Goal: Information Seeking & Learning: Learn about a topic

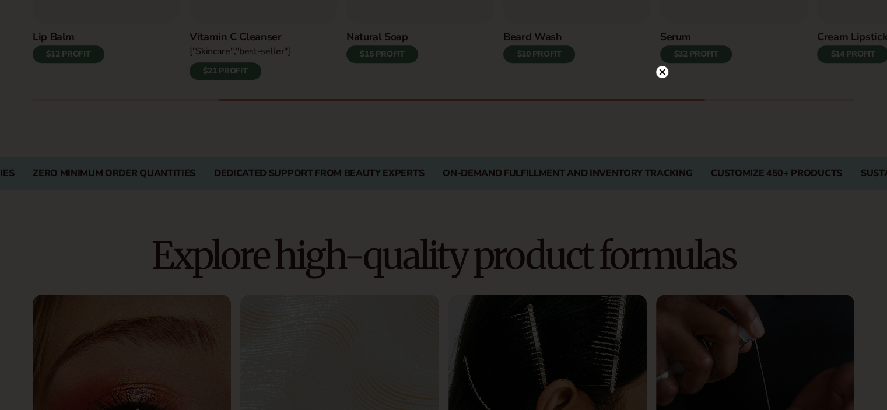
scroll to position [816, 0]
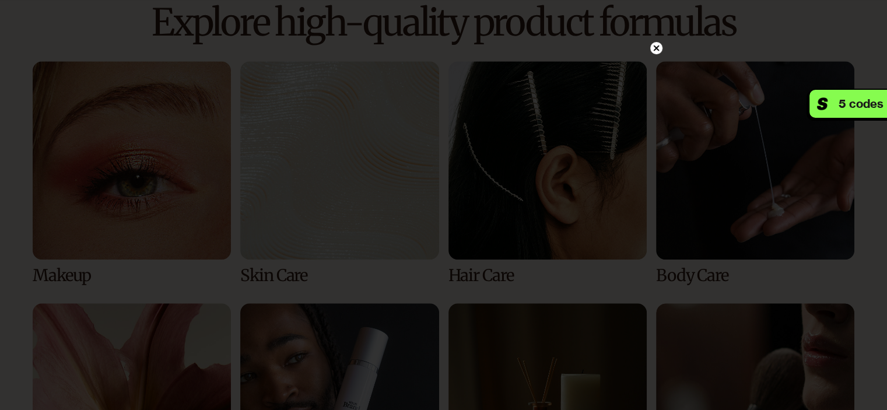
click at [656, 49] on icon at bounding box center [656, 48] width 6 height 6
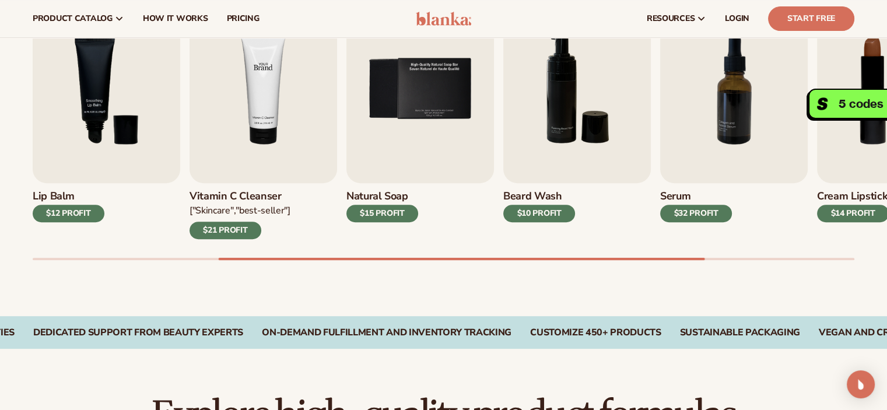
scroll to position [408, 0]
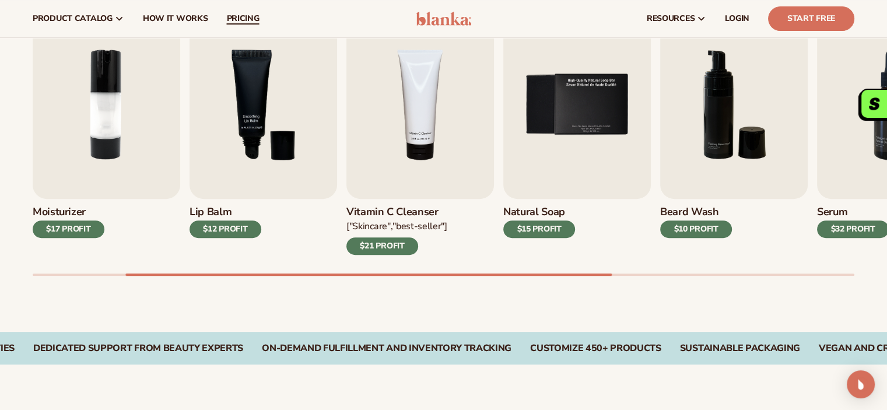
click at [229, 16] on span "pricing" at bounding box center [242, 18] width 33 height 9
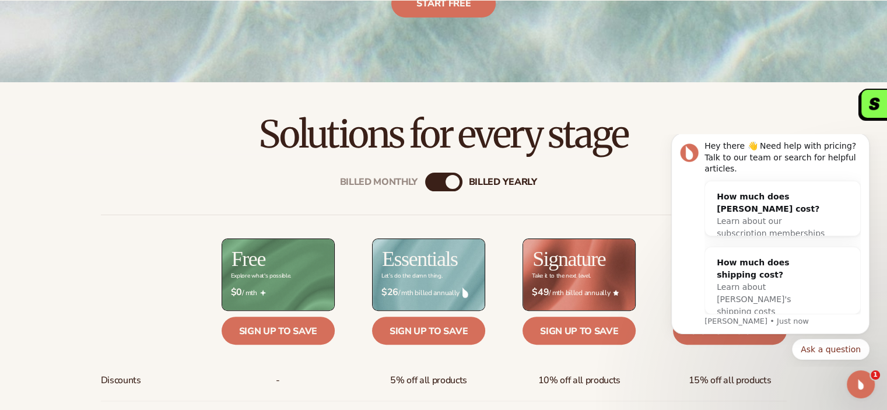
scroll to position [350, 0]
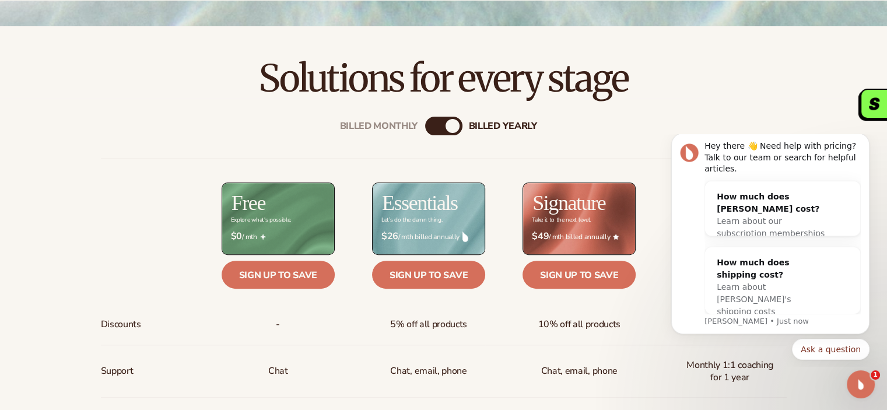
click at [870, 144] on button "Dismiss notification" at bounding box center [865, 136] width 15 height 15
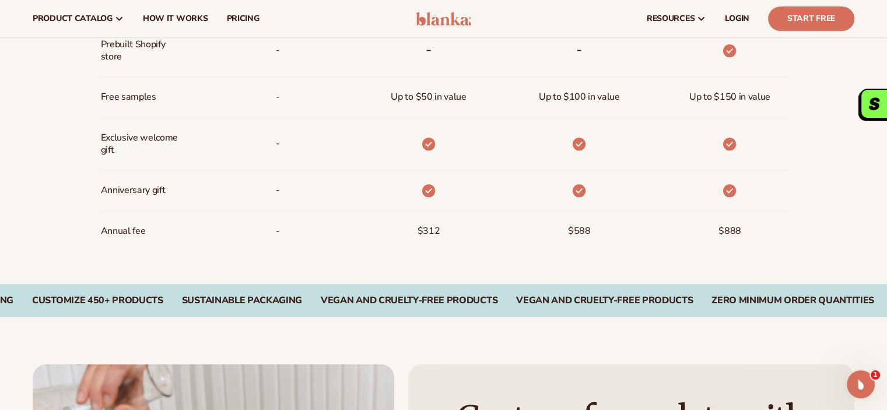
scroll to position [0, 0]
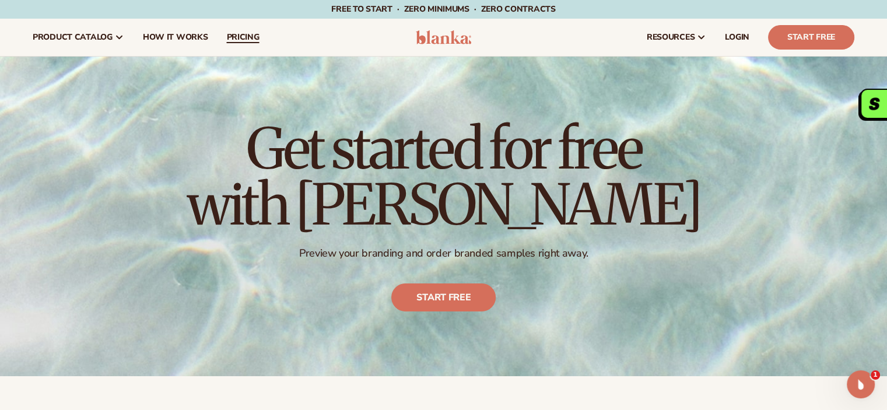
click at [240, 34] on span "pricing" at bounding box center [242, 37] width 33 height 9
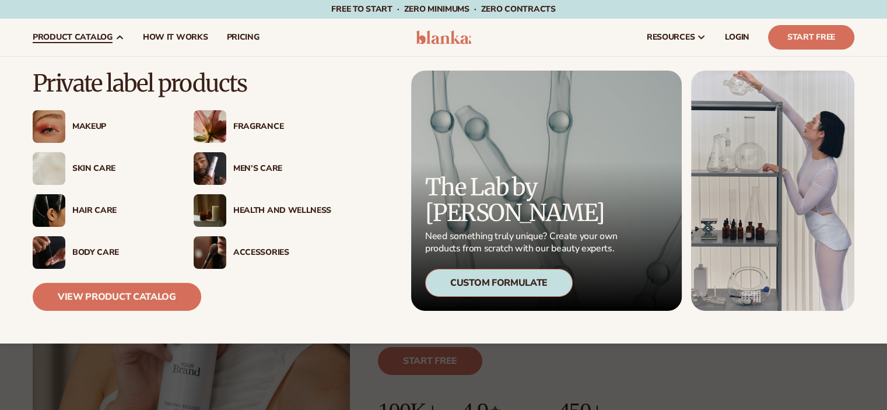
drag, startPoint x: 56, startPoint y: 37, endPoint x: 56, endPoint y: 51, distance: 14.0
click at [56, 37] on span "product catalog" at bounding box center [73, 37] width 80 height 9
click at [64, 121] on img at bounding box center [49, 126] width 33 height 33
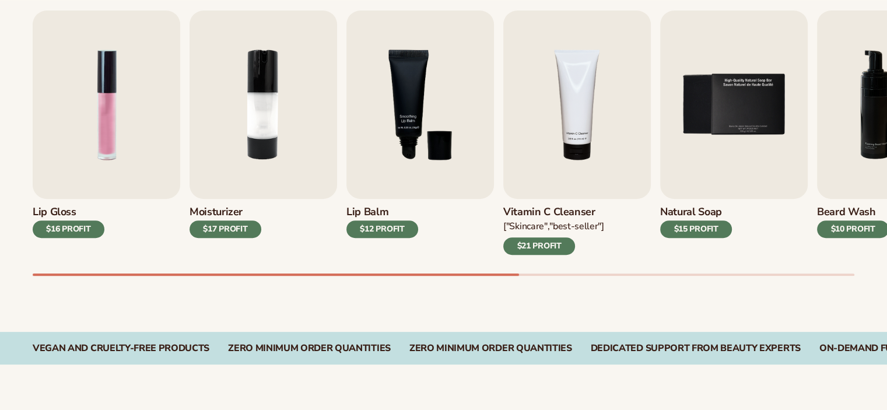
scroll to position [408, 0]
click at [418, 75] on img "3 / 9" at bounding box center [420, 104] width 148 height 188
click at [371, 203] on div "[MEDICAL_DATA] $12 PROFIT" at bounding box center [420, 227] width 148 height 56
click at [371, 213] on h3 "Lip Balm" at bounding box center [382, 212] width 72 height 13
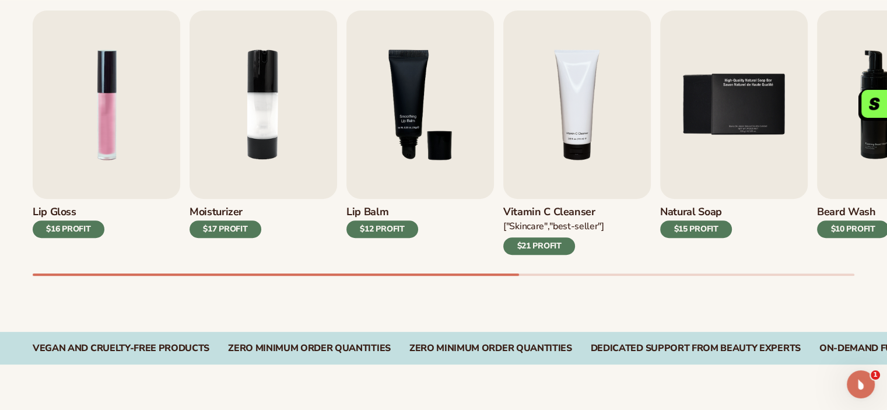
click at [371, 213] on h3 "Lip Balm" at bounding box center [382, 212] width 72 height 13
click at [415, 102] on img "3 / 9" at bounding box center [420, 104] width 148 height 188
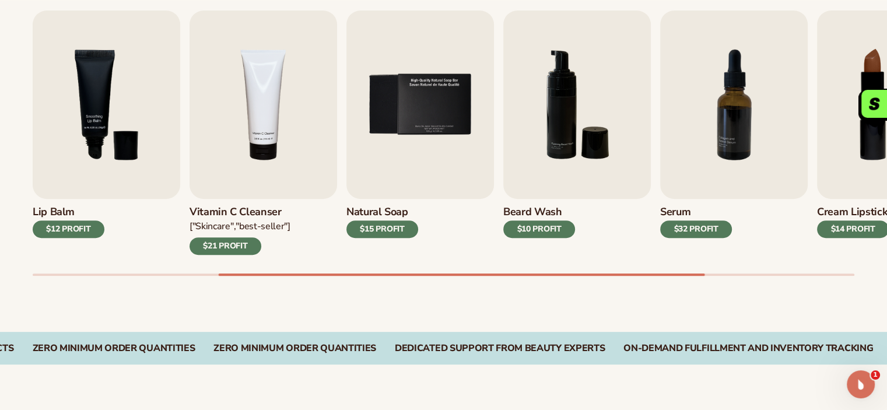
click at [371, 217] on h3 "Natural Soap" at bounding box center [382, 212] width 72 height 13
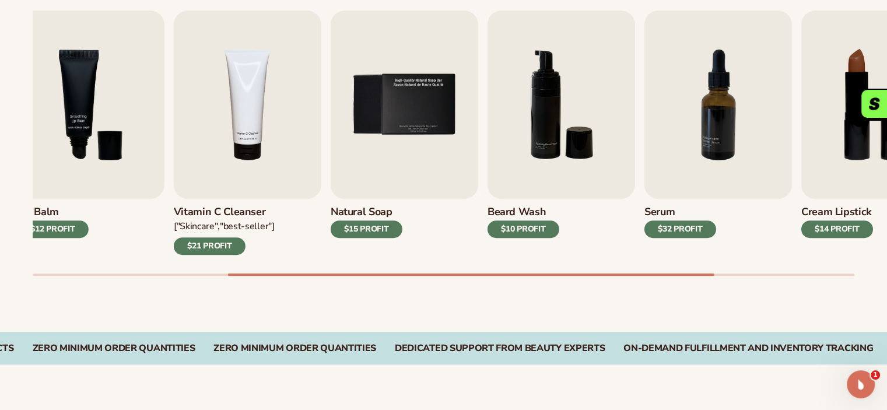
click at [65, 198] on div "Lip Gloss $16 PROFIT Moisturizer $17 PROFIT Lip Balm $12 PROFIT" at bounding box center [114, 132] width 822 height 244
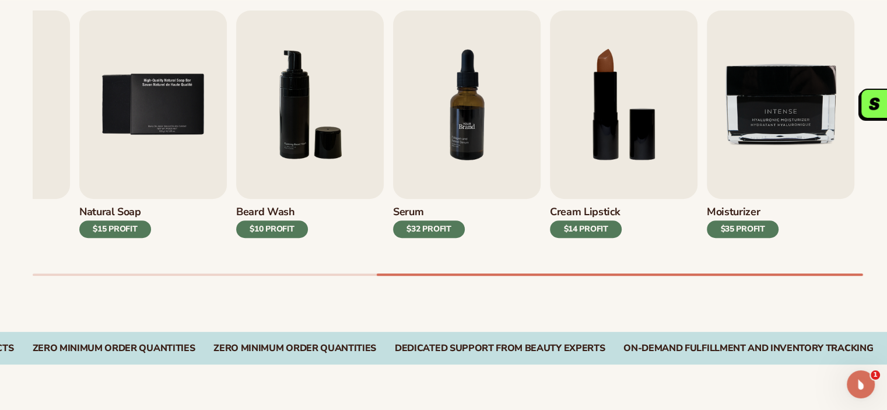
click at [432, 198] on img "7 / 9" at bounding box center [467, 104] width 148 height 188
click at [575, 170] on img "8 / 9" at bounding box center [624, 104] width 148 height 188
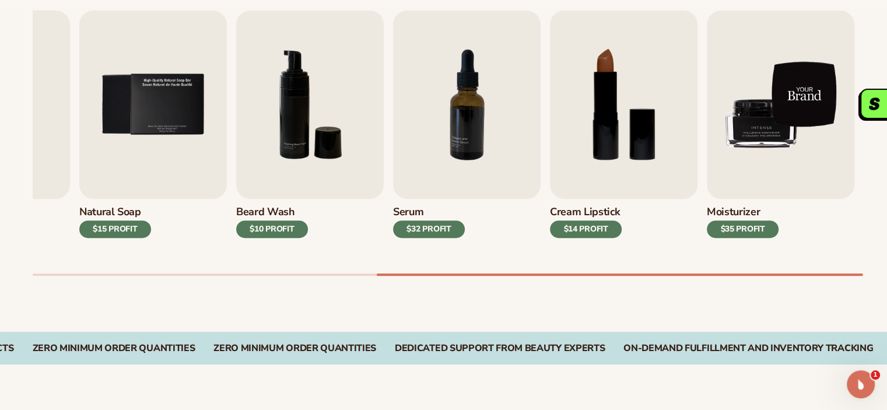
click at [725, 139] on img "9 / 9" at bounding box center [781, 104] width 148 height 188
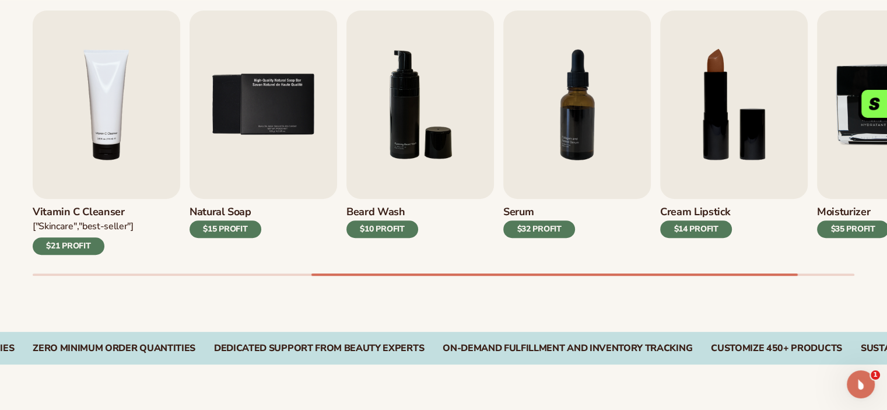
click at [863, 212] on h3 "Moisturizer" at bounding box center [853, 212] width 72 height 13
click at [180, 170] on img "4 / 9" at bounding box center [107, 104] width 148 height 188
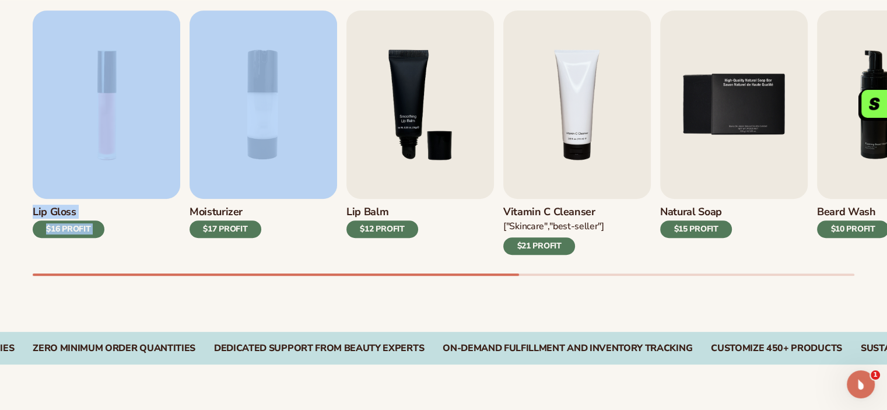
drag, startPoint x: 86, startPoint y: 160, endPoint x: 189, endPoint y: 188, distance: 106.4
click at [307, 162] on div "Best sellers Private label products to start your beauty and self care line tod…" at bounding box center [443, 118] width 887 height 427
click at [52, 222] on div "$16 PROFIT" at bounding box center [69, 228] width 72 height 17
click at [66, 242] on div "Lip Gloss $16 PROFIT" at bounding box center [107, 227] width 148 height 56
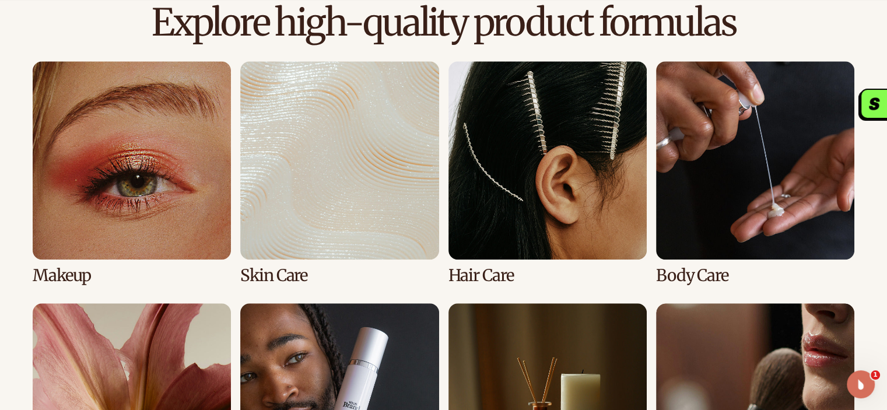
scroll to position [1050, 0]
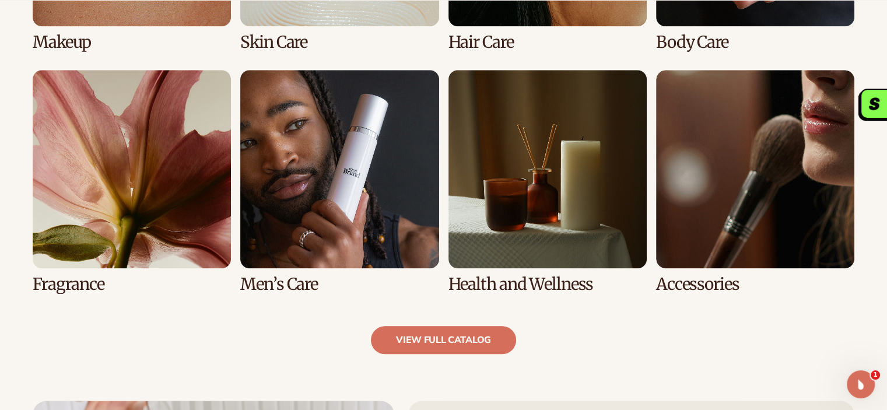
click at [439, 188] on link "6 / 8" at bounding box center [339, 181] width 198 height 223
click at [425, 341] on link "view full catalog" at bounding box center [443, 340] width 145 height 28
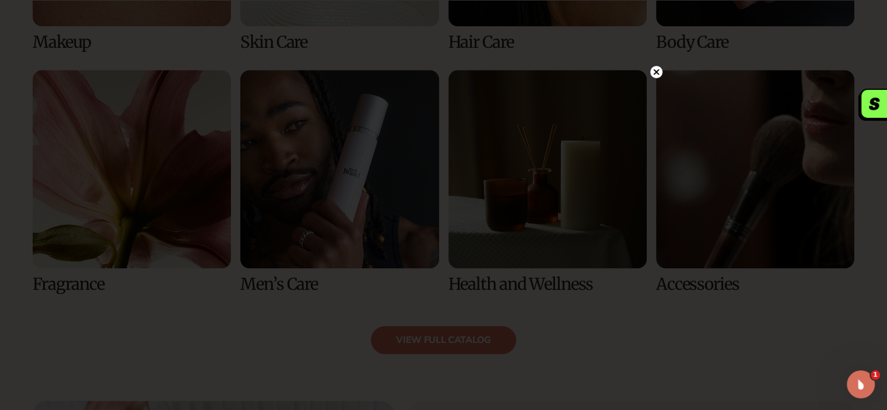
click at [659, 75] on circle at bounding box center [656, 72] width 12 height 12
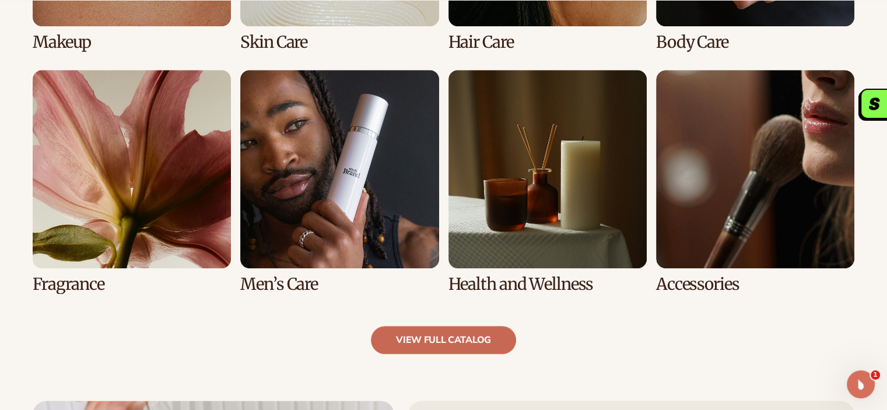
click at [441, 335] on link "view full catalog" at bounding box center [443, 340] width 145 height 28
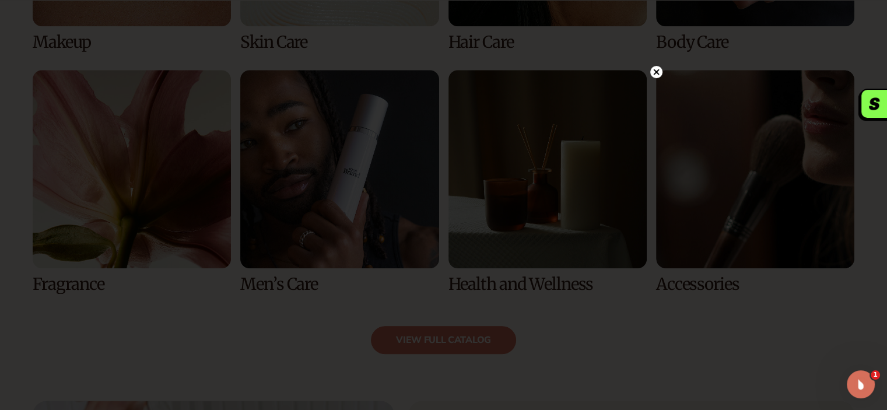
click at [658, 61] on div at bounding box center [443, 205] width 887 height 410
click at [656, 68] on circle at bounding box center [656, 72] width 12 height 12
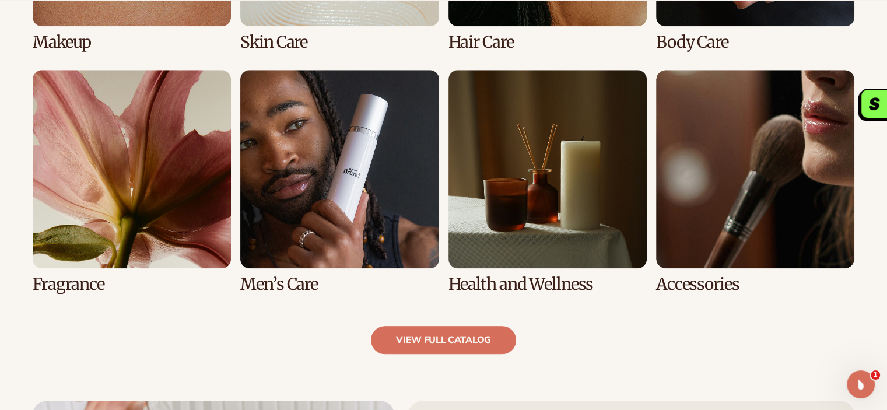
click at [702, 176] on link "8 / 8" at bounding box center [755, 181] width 198 height 223
drag, startPoint x: 693, startPoint y: 190, endPoint x: 644, endPoint y: 193, distance: 49.1
click at [693, 190] on link "8 / 8" at bounding box center [755, 181] width 198 height 223
click at [350, 213] on link "6 / 8" at bounding box center [339, 181] width 198 height 223
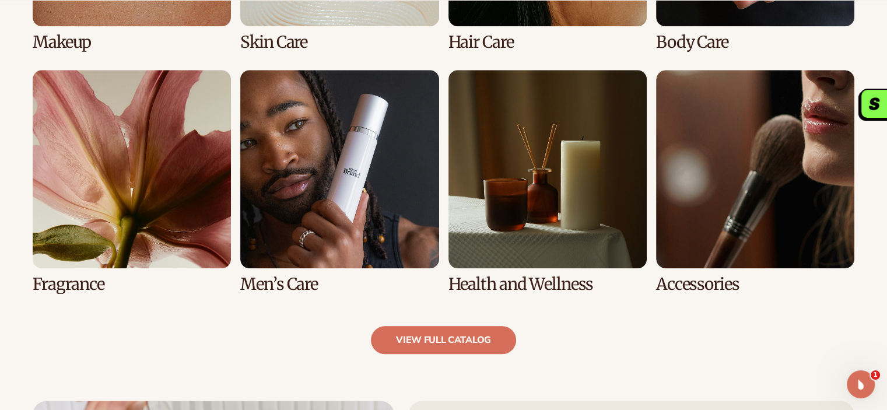
click at [523, 208] on link "7 / 8" at bounding box center [547, 181] width 198 height 223
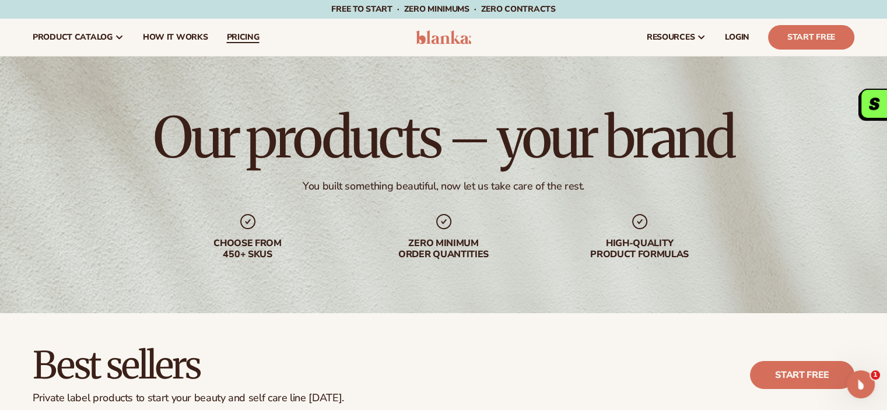
click at [244, 44] on link "pricing" at bounding box center [242, 37] width 51 height 37
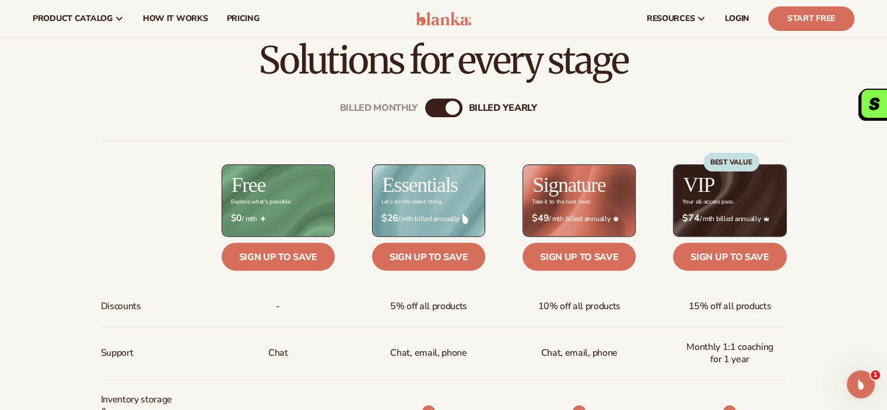
scroll to position [364, 0]
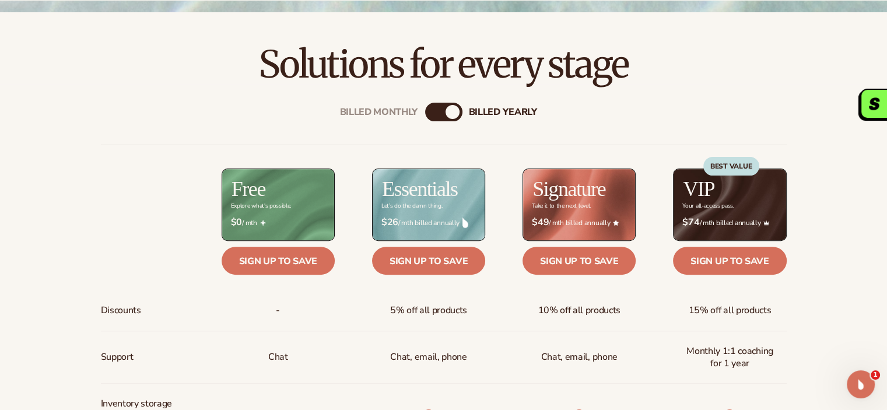
click at [446, 111] on div "billed Yearly" at bounding box center [453, 112] width 14 height 14
drag, startPoint x: 454, startPoint y: 111, endPoint x: 422, endPoint y: 111, distance: 32.1
click at [386, 108] on div "Billed Monthly" at bounding box center [379, 112] width 78 height 11
click at [487, 113] on div "billed Yearly" at bounding box center [503, 112] width 68 height 11
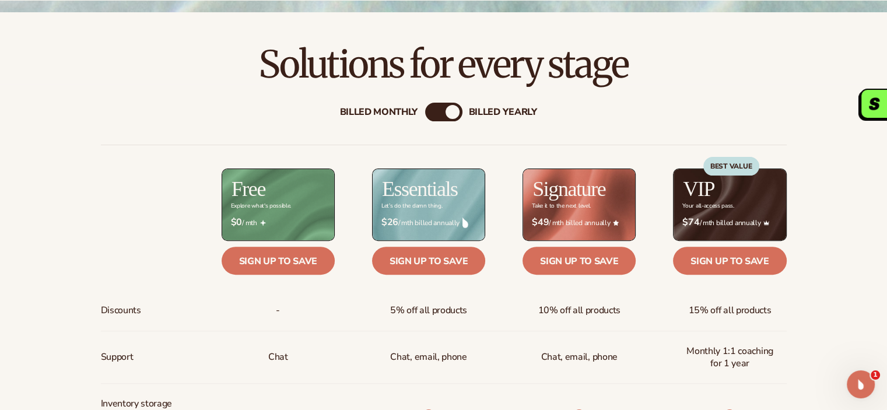
click at [408, 109] on div "Billed Monthly" at bounding box center [379, 112] width 78 height 11
click at [563, 193] on h2 "Signature" at bounding box center [568, 188] width 73 height 21
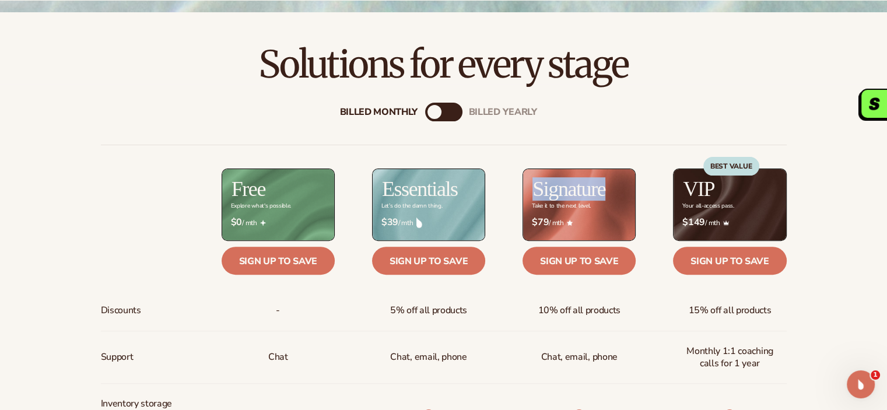
click at [563, 193] on h2 "Signature" at bounding box center [568, 188] width 73 height 21
copy h2 "Signature"
click at [485, 112] on div "billed Yearly" at bounding box center [503, 112] width 68 height 11
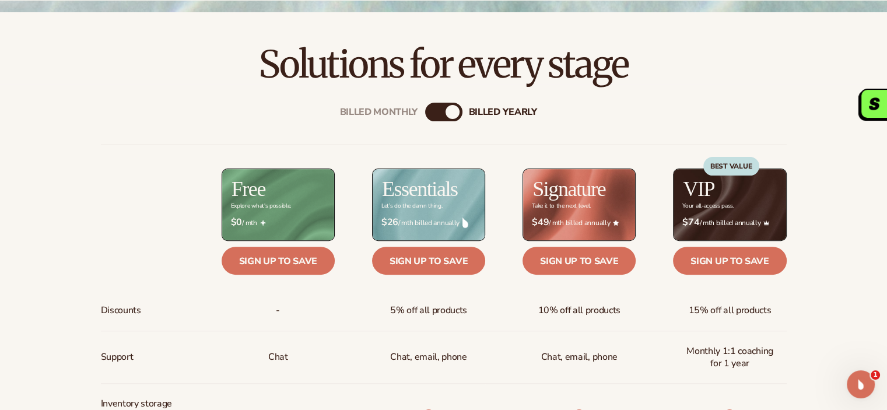
click at [437, 190] on h2 "Essentials" at bounding box center [420, 188] width 76 height 21
copy h2 "Essentials"
click at [544, 186] on h2 "Signature" at bounding box center [568, 188] width 73 height 21
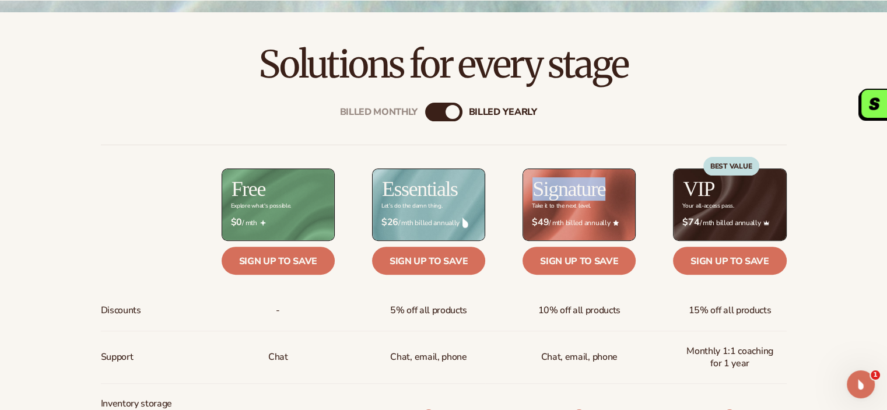
drag, startPoint x: 544, startPoint y: 186, endPoint x: 346, endPoint y: 43, distance: 244.3
click at [544, 186] on h2 "Signature" at bounding box center [568, 188] width 73 height 21
copy h2 "Signature"
click at [700, 185] on h2 "VIP" at bounding box center [698, 188] width 31 height 21
copy h2 "VIP"
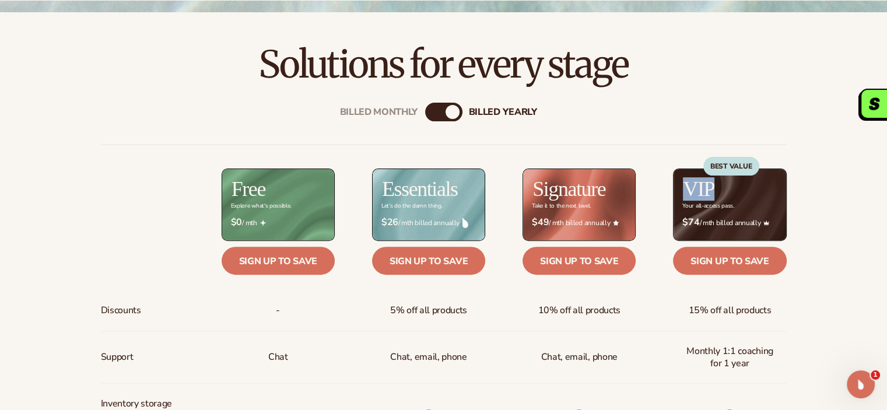
click at [700, 185] on h2 "VIP" at bounding box center [698, 188] width 31 height 21
